Goal: Transaction & Acquisition: Purchase product/service

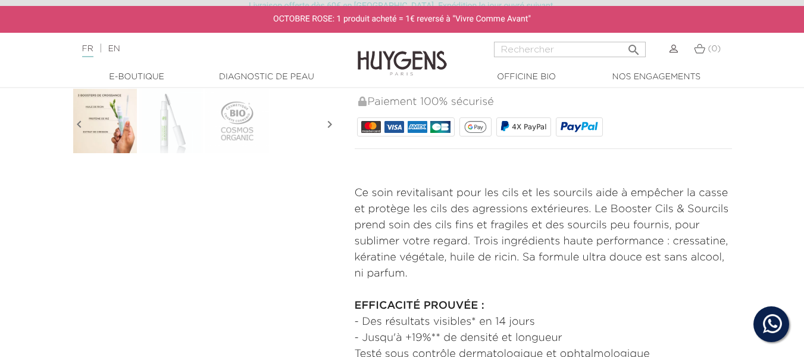
scroll to position [417, 0]
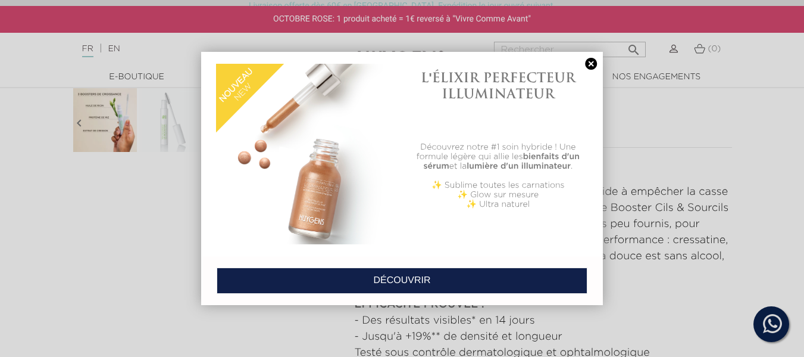
click at [589, 63] on link at bounding box center [591, 64] width 17 height 12
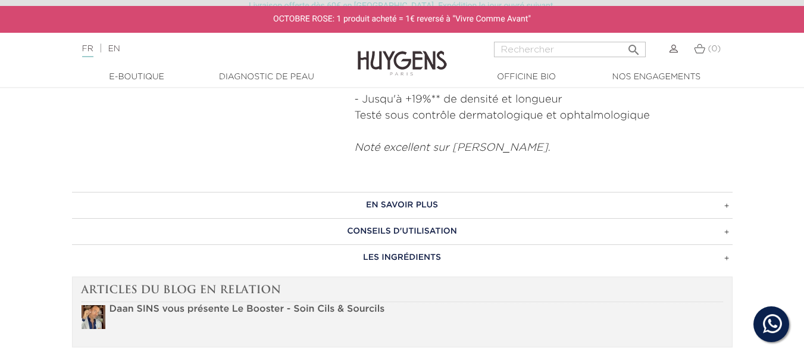
scroll to position [655, 0]
click at [489, 199] on h3 "EN SAVOIR PLUS" at bounding box center [402, 203] width 661 height 26
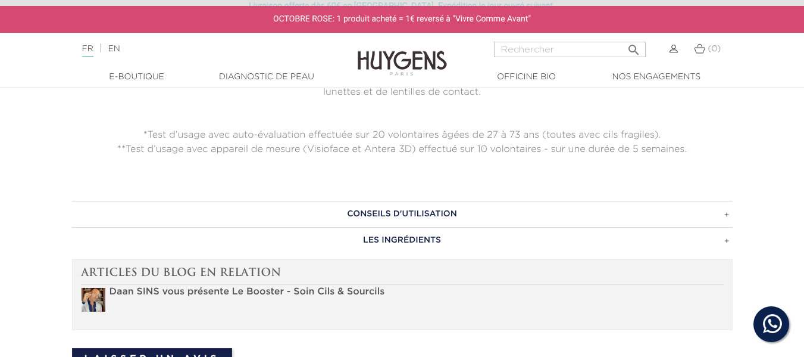
scroll to position [952, 0]
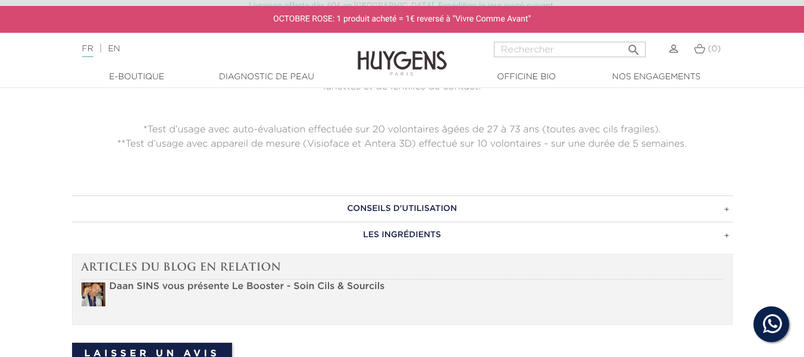
click at [453, 207] on h3 "CONSEILS D'UTILISATION" at bounding box center [402, 208] width 661 height 26
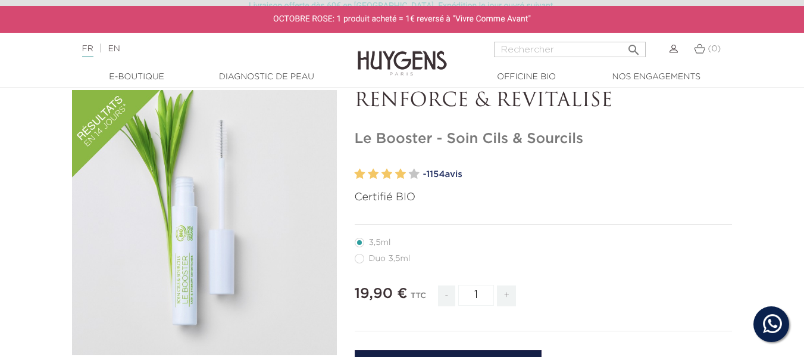
scroll to position [0, 0]
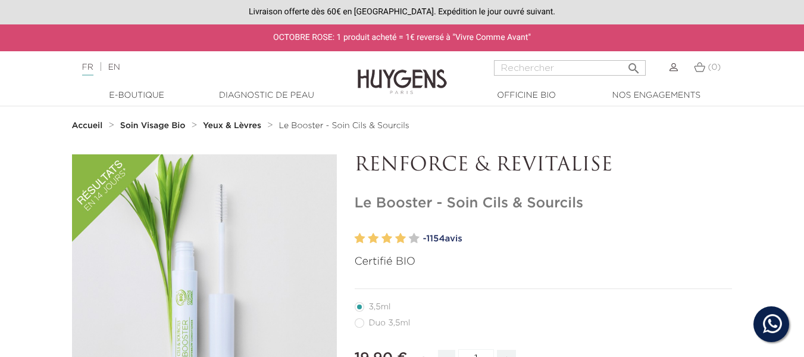
drag, startPoint x: 584, startPoint y: 200, endPoint x: 355, endPoint y: 196, distance: 229.2
click at [355, 196] on h1 "Le Booster - Soin Cils & Sourcils" at bounding box center [544, 203] width 378 height 17
copy h1 "Le Booster - Soin Cils & Sourcils"
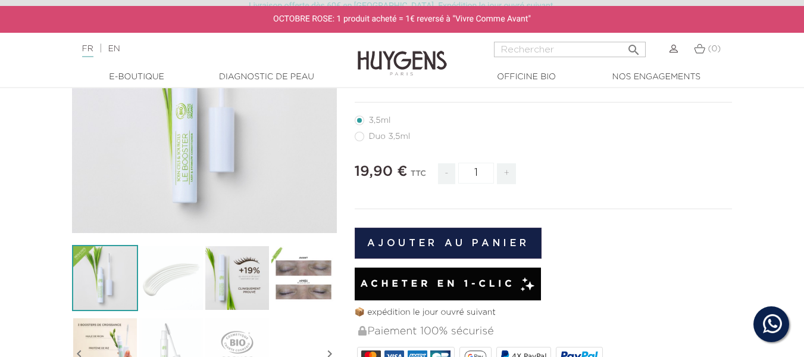
scroll to position [179, 0]
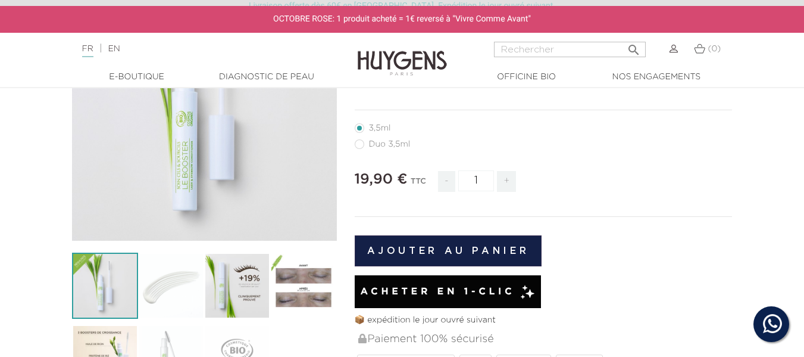
click at [502, 295] on span "Acheter en 1-clic" at bounding box center [437, 291] width 155 height 14
